Goal: Information Seeking & Learning: Learn about a topic

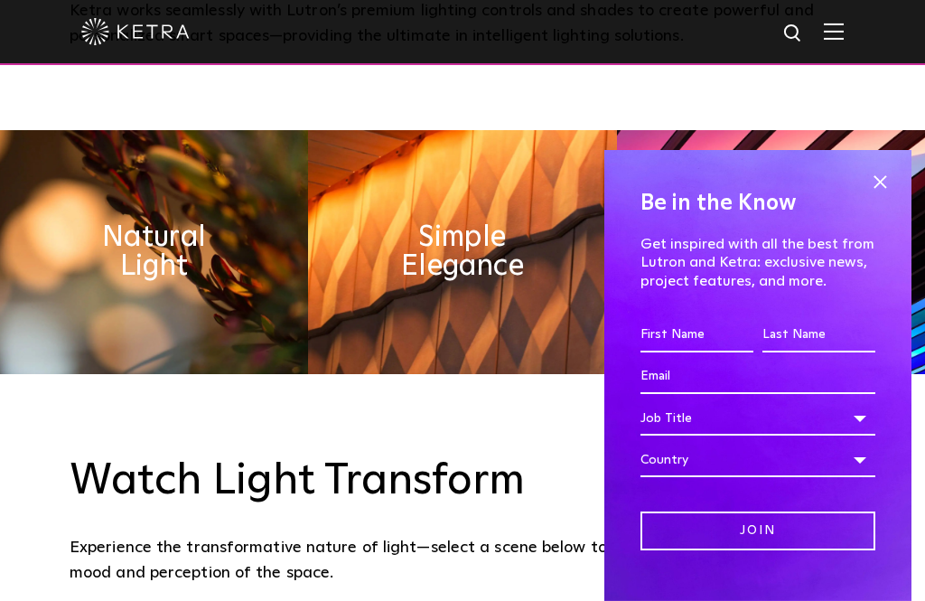
click at [889, 195] on span at bounding box center [880, 181] width 27 height 27
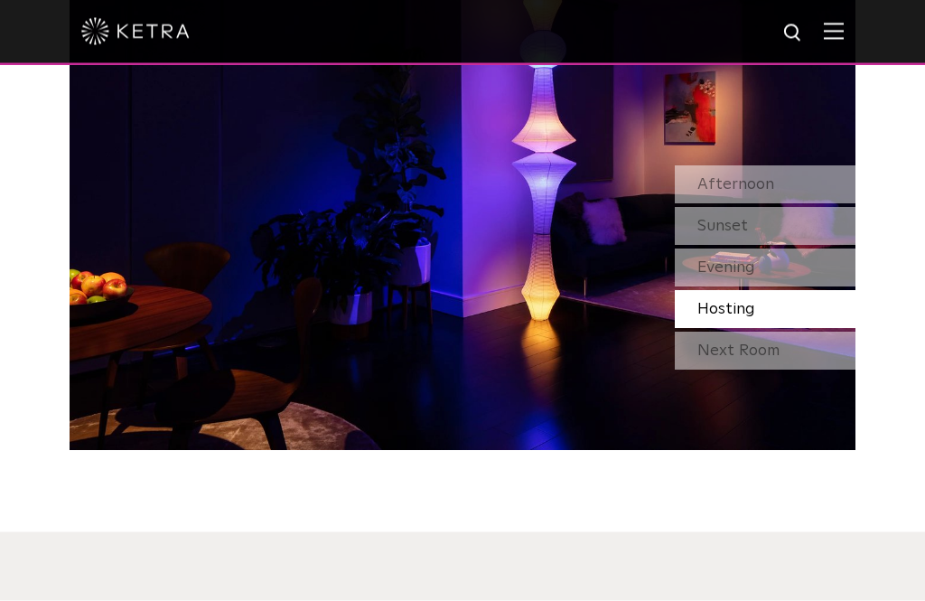
scroll to position [1498, 0]
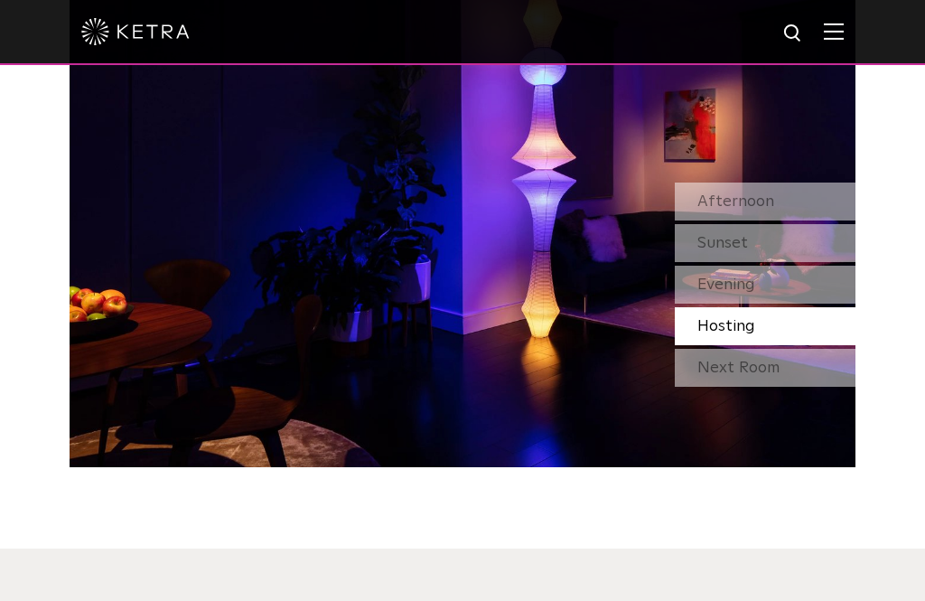
click at [843, 36] on img at bounding box center [834, 31] width 20 height 17
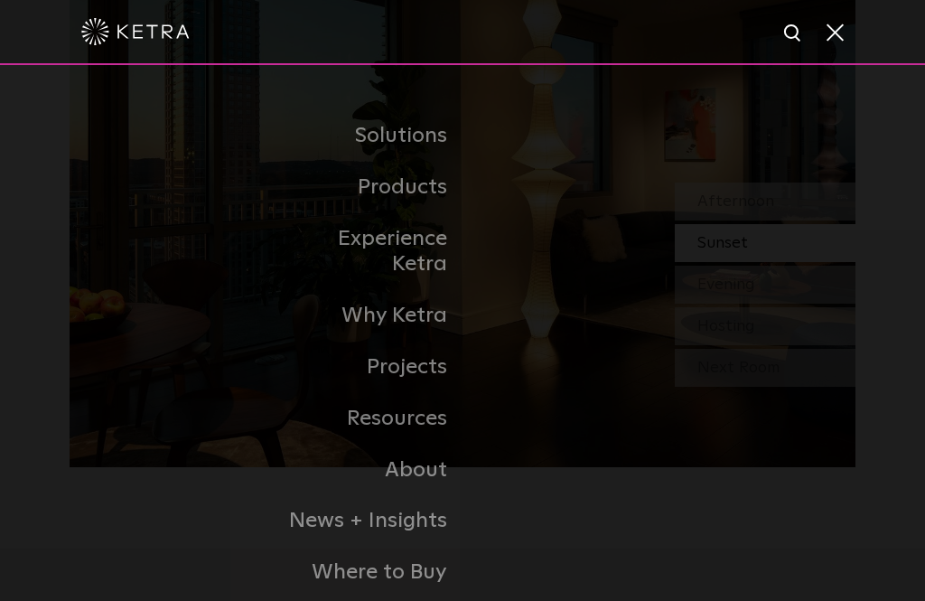
click at [0, 0] on link "Residential Products" at bounding box center [0, 0] width 0 height 0
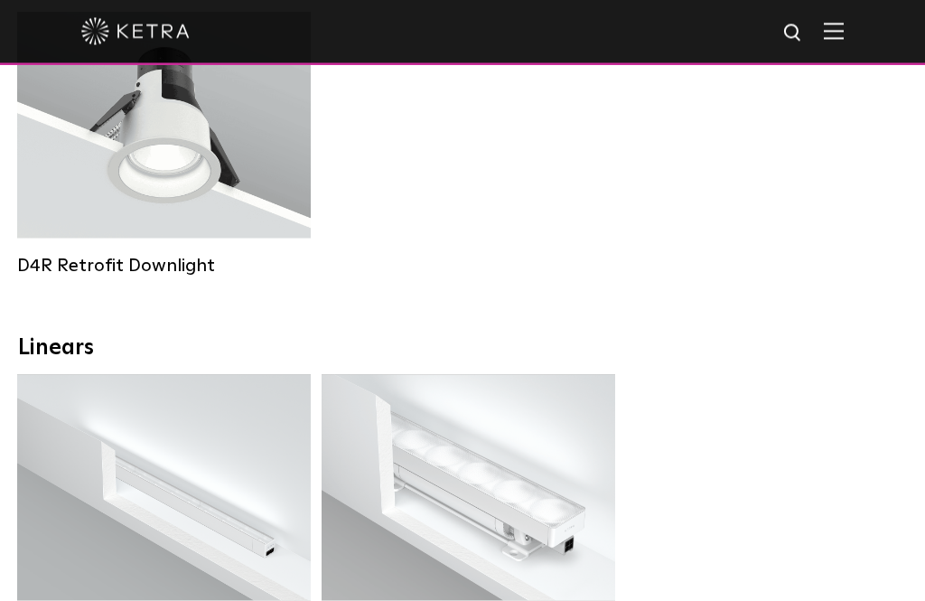
scroll to position [659, 0]
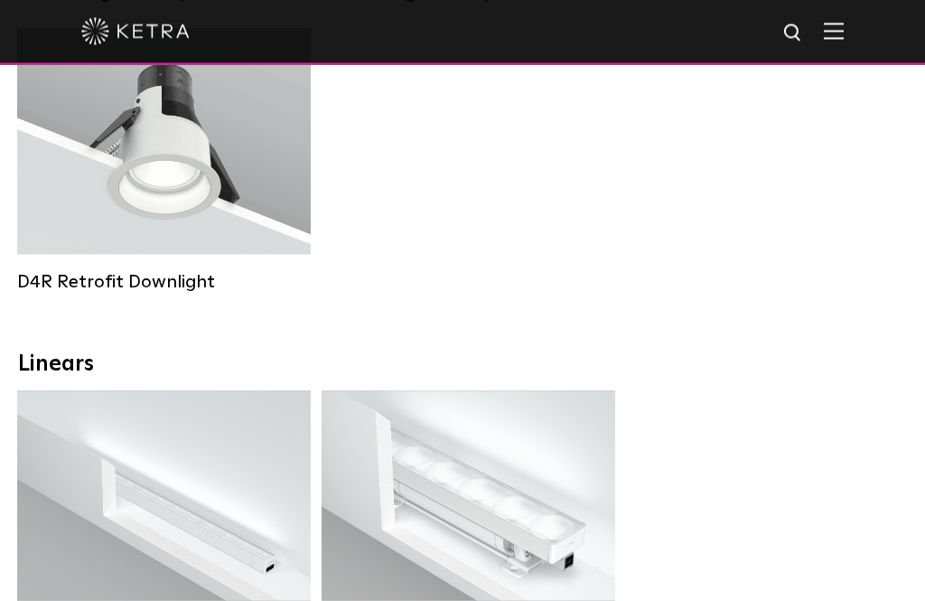
click at [159, 164] on strong "Wattage:" at bounding box center [149, 164] width 60 height 13
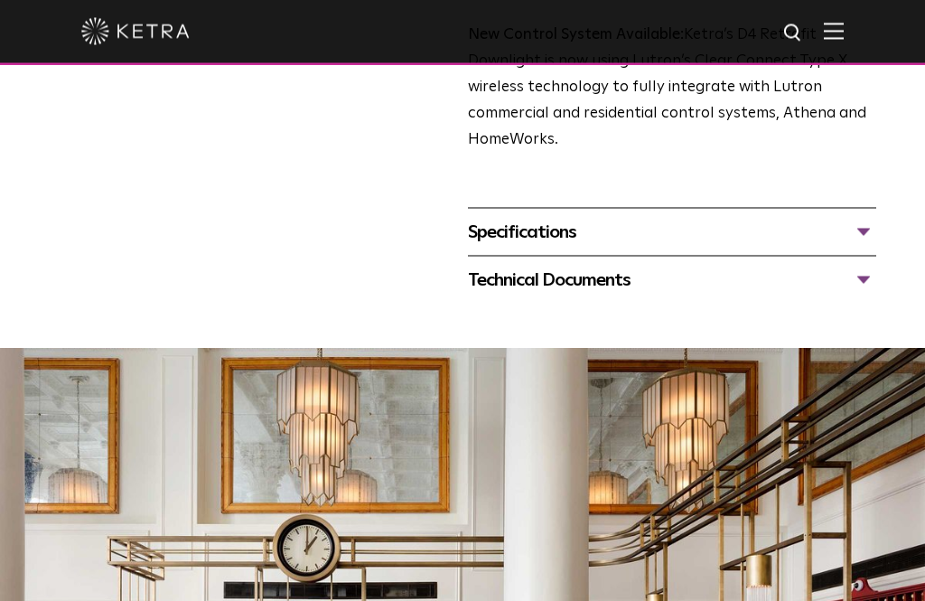
scroll to position [750, 0]
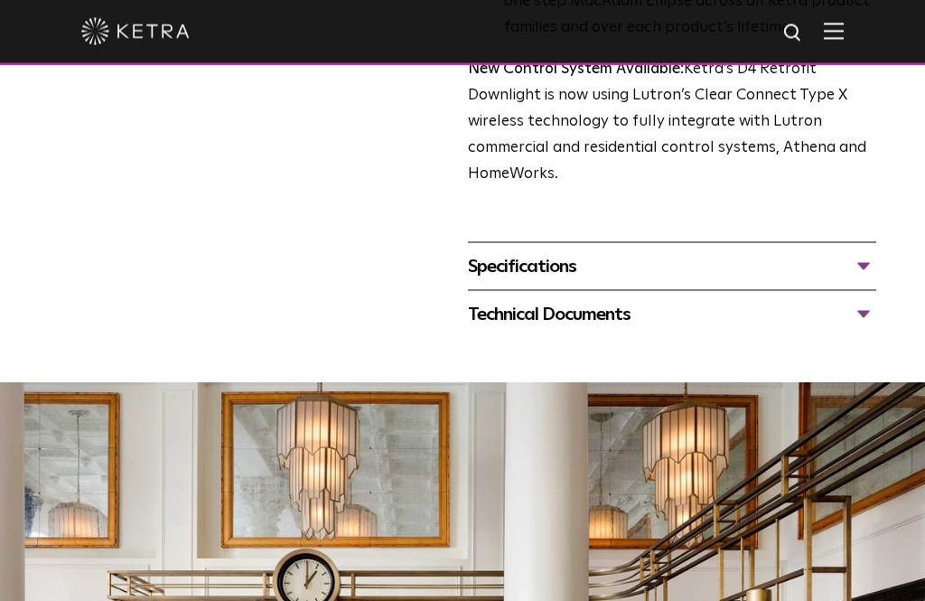
click at [876, 252] on div "Specifications" at bounding box center [672, 266] width 408 height 29
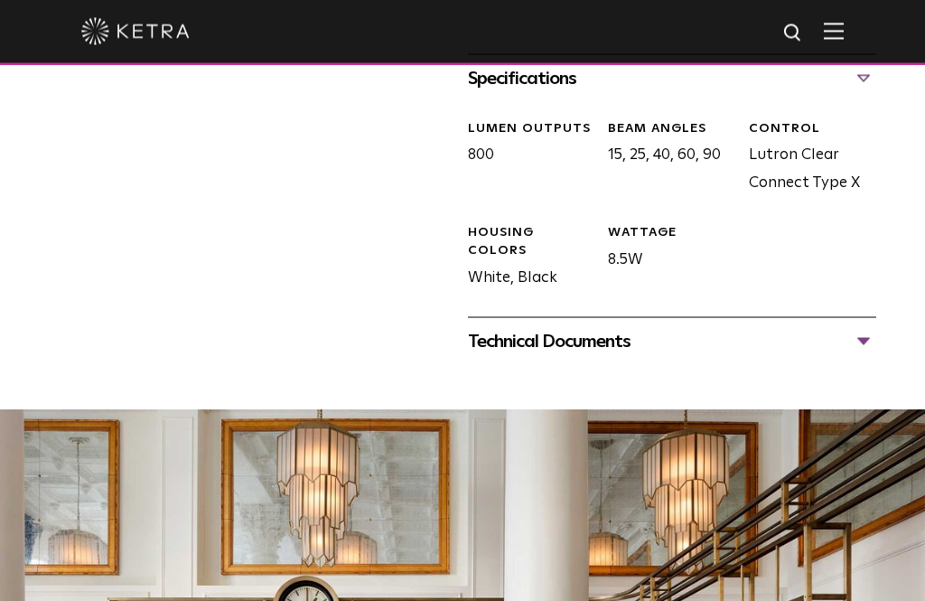
scroll to position [939, 0]
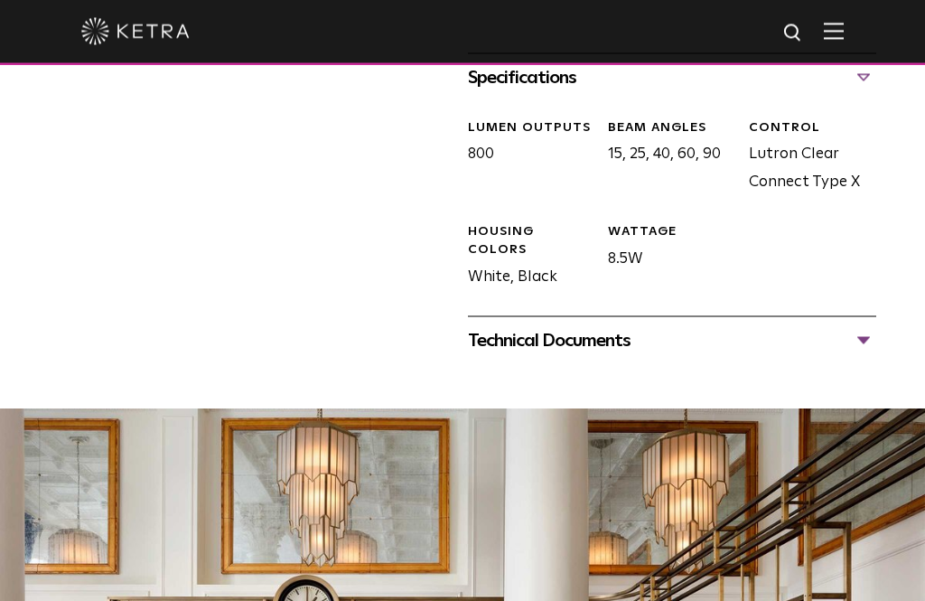
click at [868, 326] on div "Technical Documents" at bounding box center [672, 340] width 408 height 29
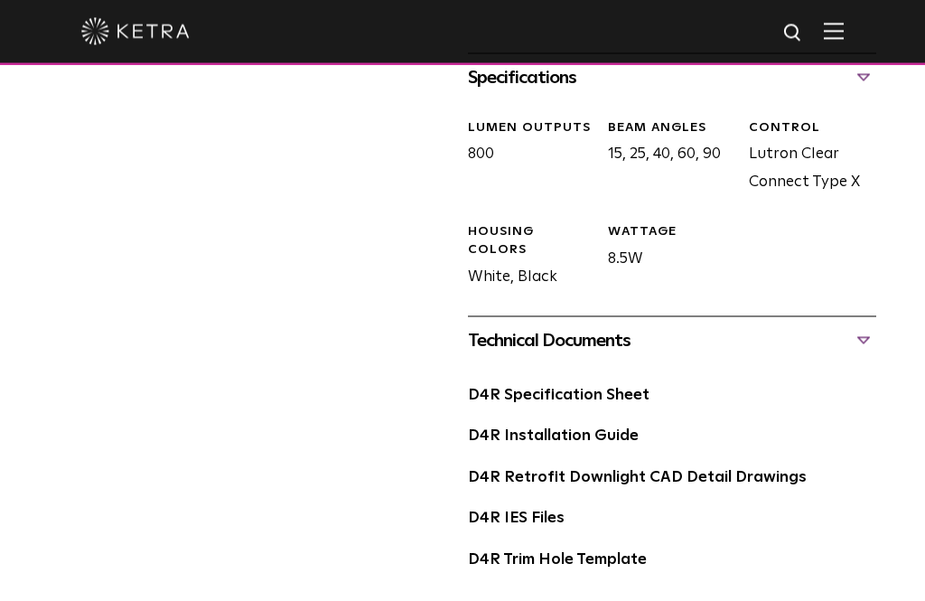
scroll to position [940, 0]
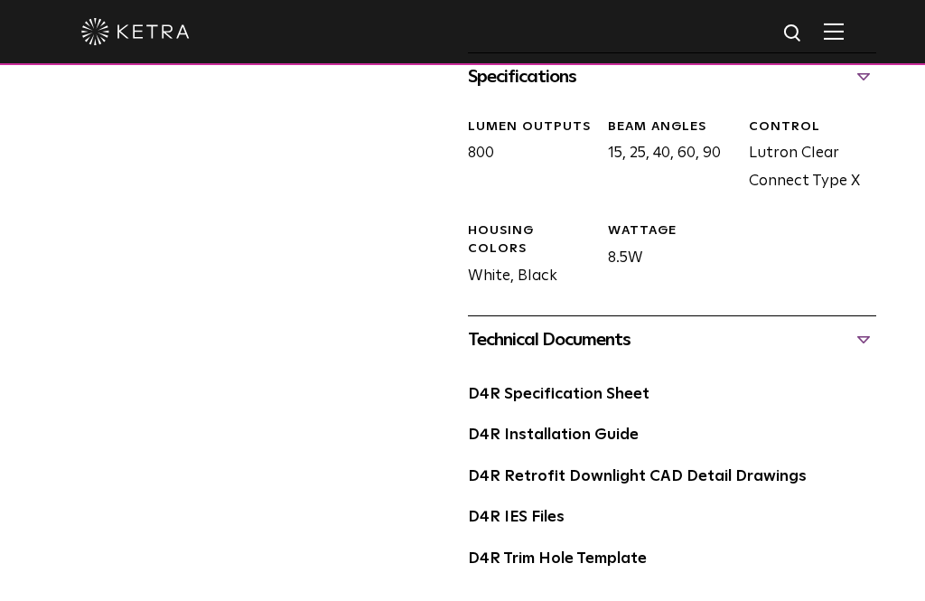
click at [621, 427] on link "D4R Installation Guide" at bounding box center [553, 434] width 171 height 15
